Goal: Information Seeking & Learning: Find specific fact

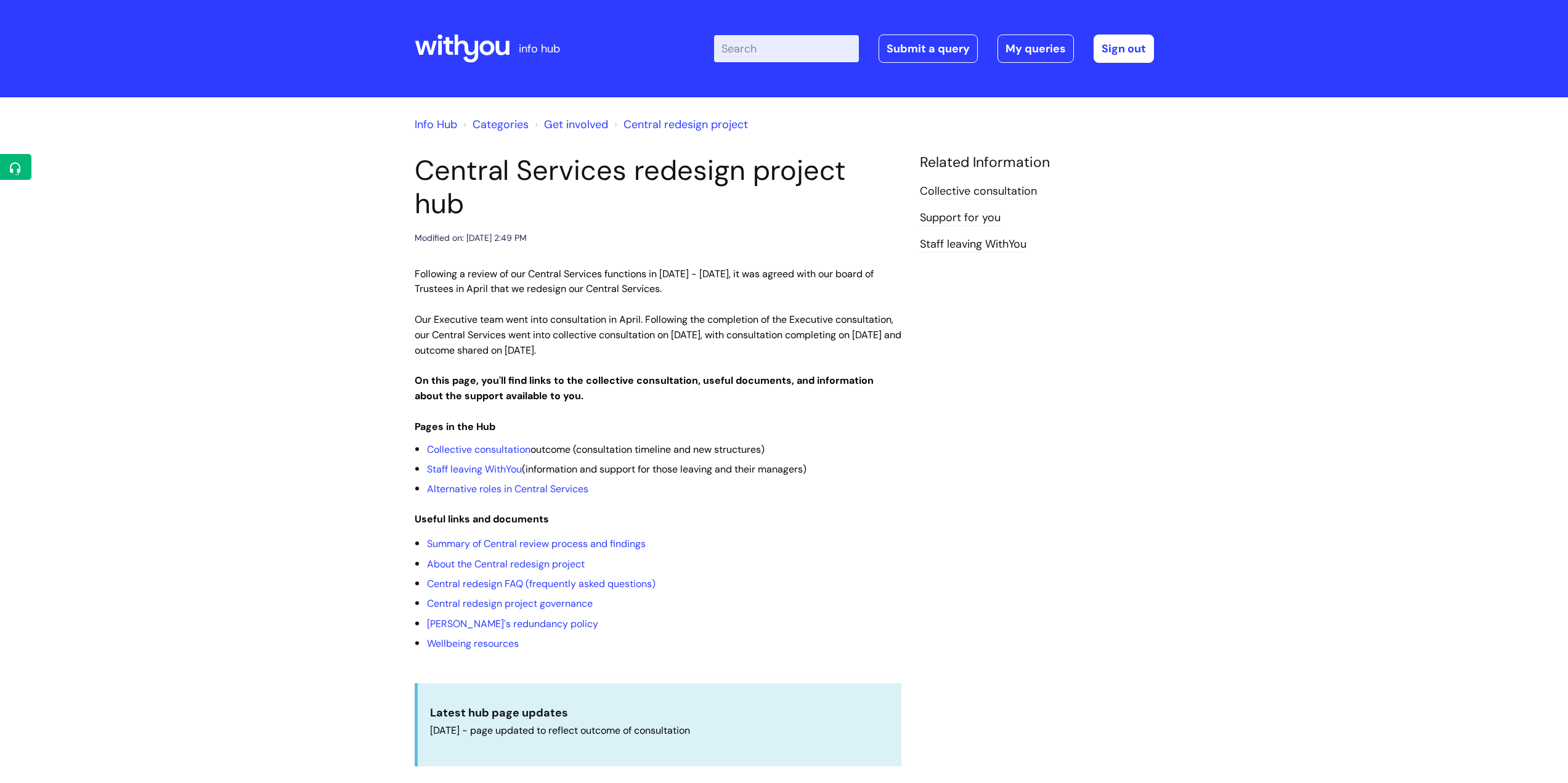
click at [784, 46] on input "Enter your search term here..." at bounding box center [786, 48] width 145 height 27
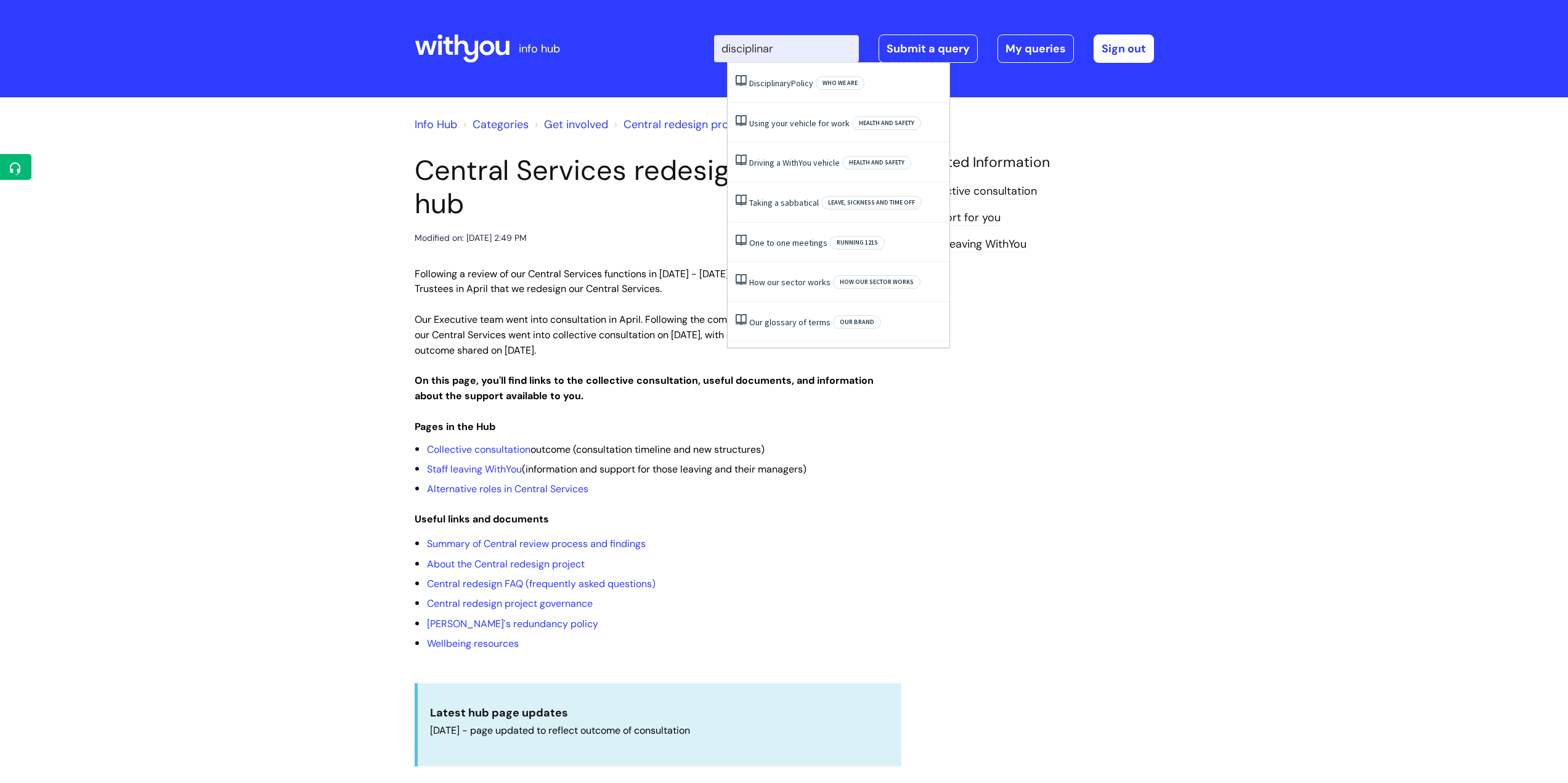
type input "disciplinary"
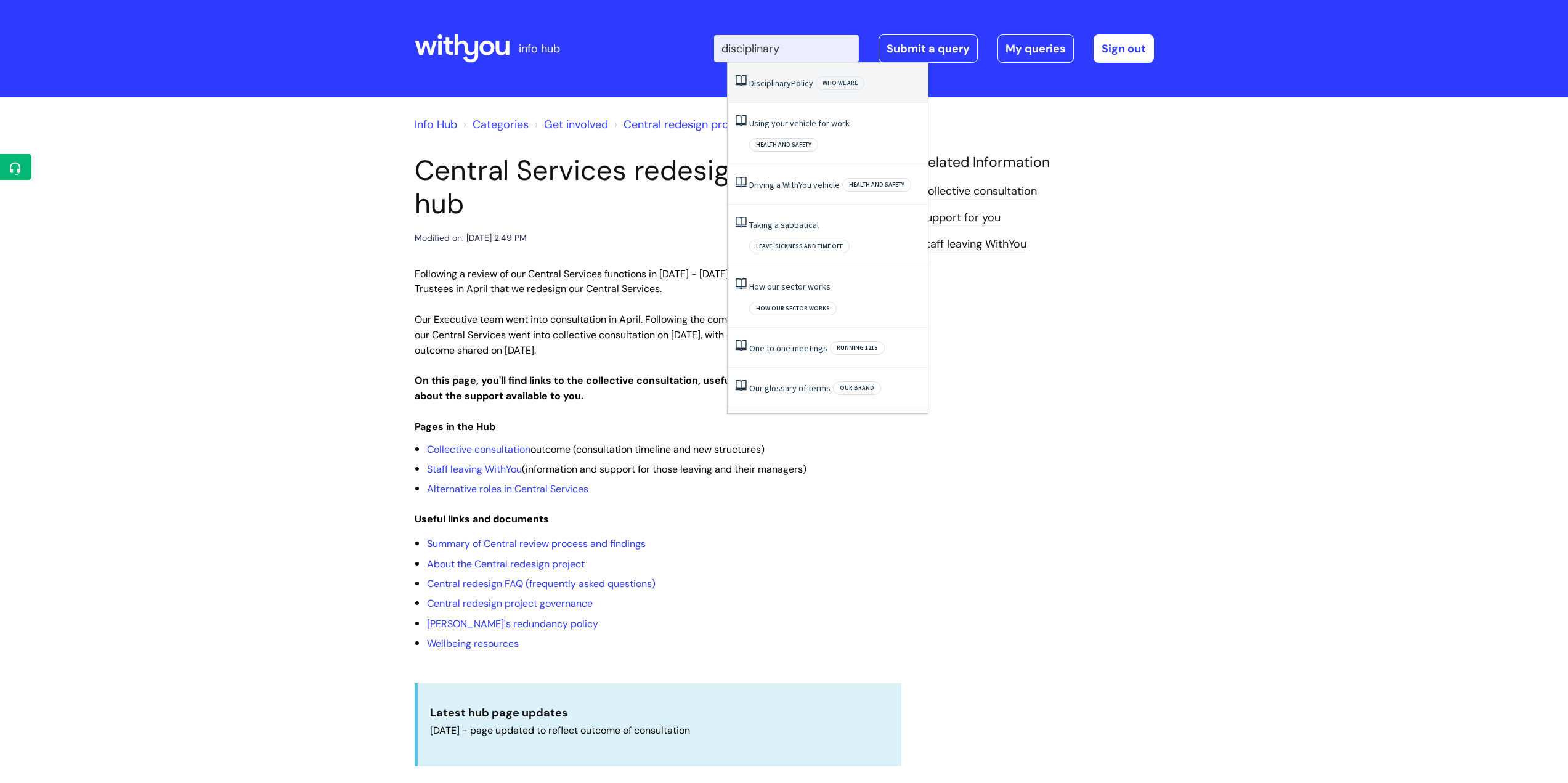
click at [782, 80] on span "Disciplinary" at bounding box center [769, 83] width 42 height 11
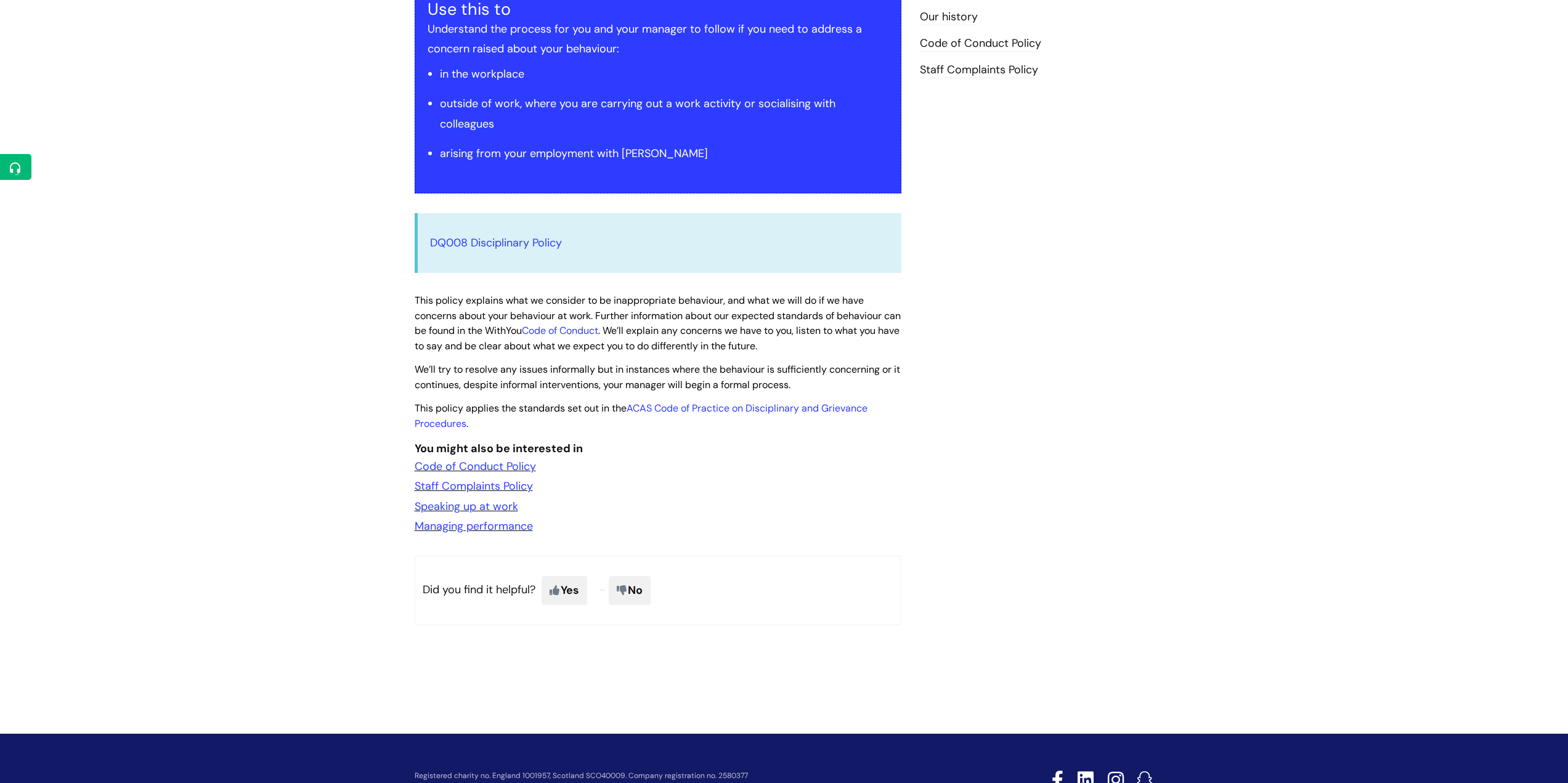
scroll to position [303, 0]
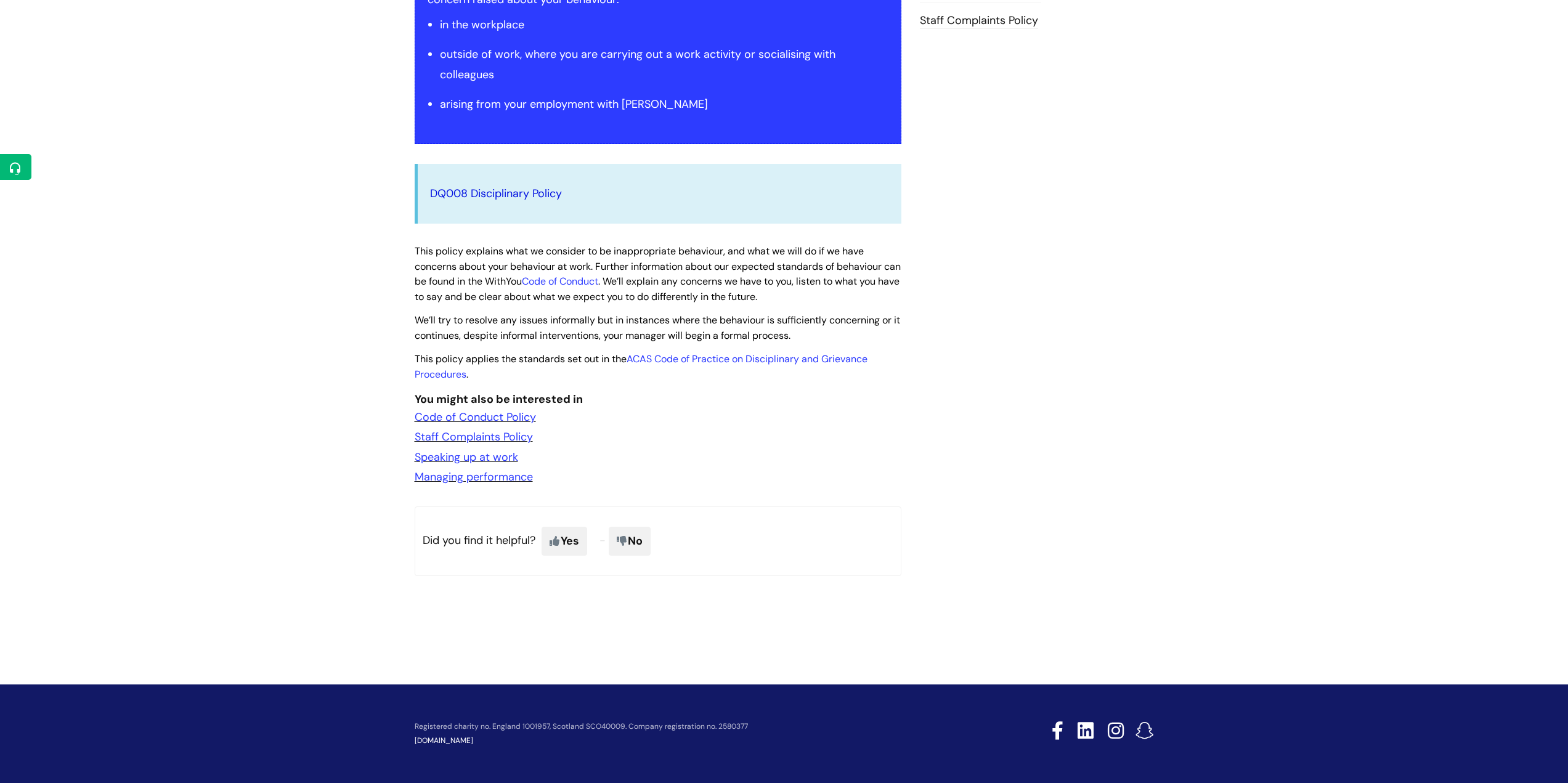
click at [537, 193] on link "DQ008 Disciplinary Policy" at bounding box center [495, 194] width 132 height 15
